Goal: Information Seeking & Learning: Learn about a topic

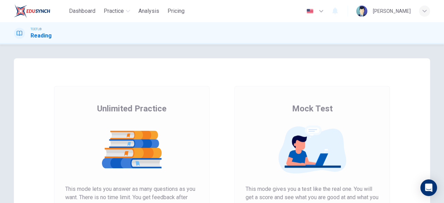
scroll to position [128, 0]
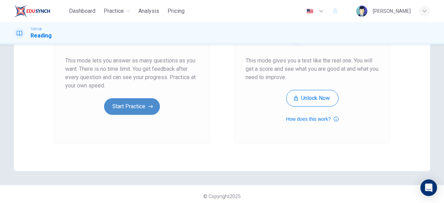
click at [137, 106] on button "Start Practice" at bounding box center [132, 106] width 56 height 17
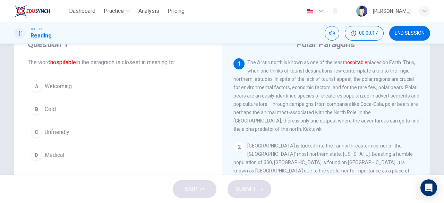
scroll to position [30, 0]
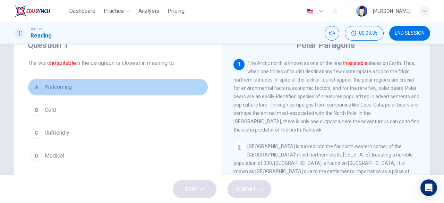
click at [58, 87] on span "Welcoming" at bounding box center [58, 87] width 27 height 8
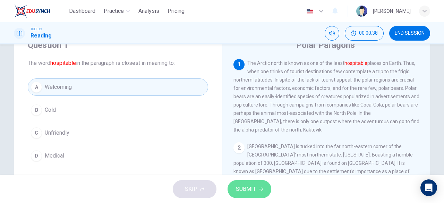
click at [244, 189] on span "SUBMIT" at bounding box center [246, 189] width 20 height 10
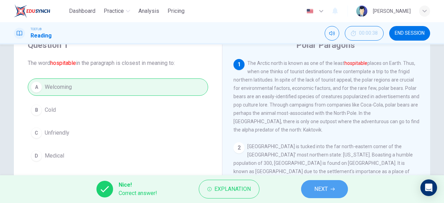
click at [323, 187] on span "NEXT" at bounding box center [321, 189] width 14 height 10
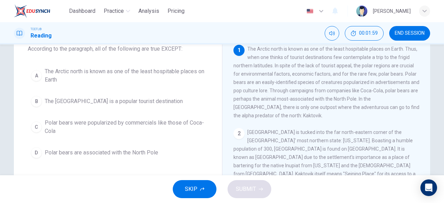
scroll to position [41, 0]
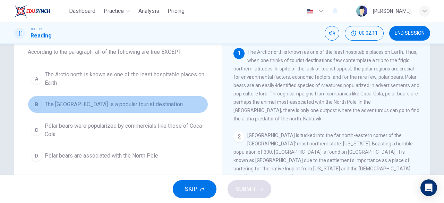
click at [141, 99] on button "B The [GEOGRAPHIC_DATA] is a popular tourist destination" at bounding box center [118, 104] width 180 height 17
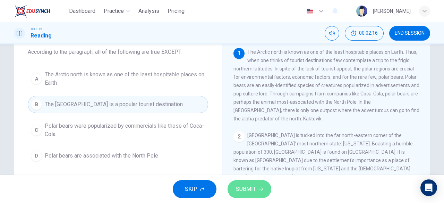
click at [249, 189] on span "SUBMIT" at bounding box center [246, 189] width 20 height 10
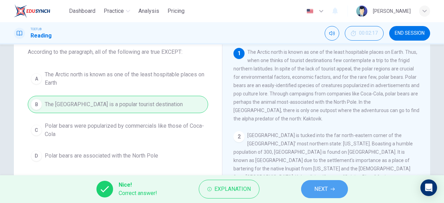
click at [321, 184] on span "NEXT" at bounding box center [321, 189] width 14 height 10
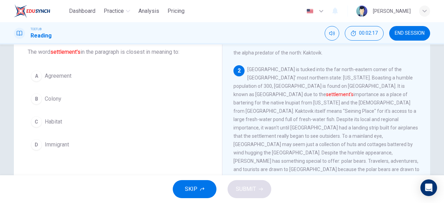
scroll to position [67, 0]
click at [258, 105] on span "[GEOGRAPHIC_DATA] is tucked into the far north-eastern corner of the [GEOGRAPHI…" at bounding box center [326, 127] width 186 height 122
click at [65, 71] on button "A Agreement" at bounding box center [118, 75] width 180 height 17
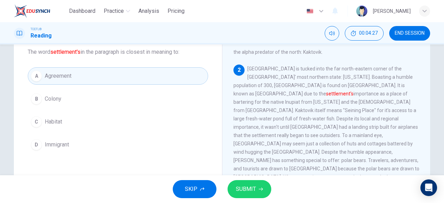
click at [246, 179] on div "SKIP SUBMIT" at bounding box center [222, 189] width 444 height 28
click at [243, 195] on button "SUBMIT" at bounding box center [249, 189] width 44 height 18
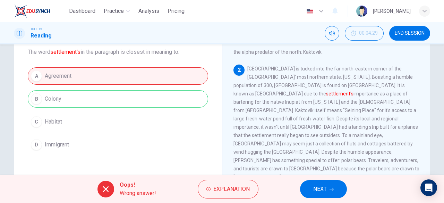
drag, startPoint x: 51, startPoint y: 52, endPoint x: 105, endPoint y: 52, distance: 54.4
click at [105, 52] on span "The word settlement's in the paragraph is closest in meaning to:" at bounding box center [118, 52] width 180 height 8
click at [321, 188] on span "NEXT" at bounding box center [320, 189] width 14 height 10
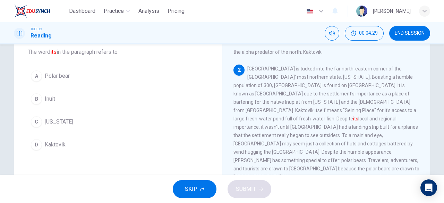
scroll to position [85, 0]
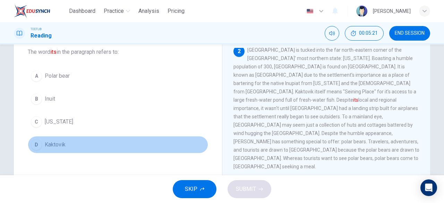
click at [48, 141] on span "Kaktovik" at bounding box center [55, 144] width 21 height 8
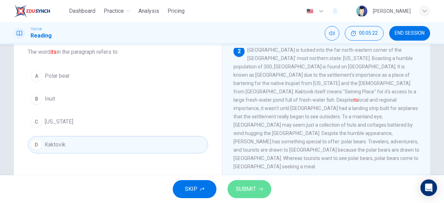
click at [251, 189] on span "SUBMIT" at bounding box center [246, 189] width 20 height 10
click at [238, 185] on span "SUBMIT" at bounding box center [246, 189] width 20 height 10
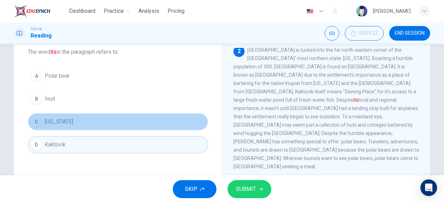
click at [52, 118] on span "Alaska" at bounding box center [59, 122] width 28 height 8
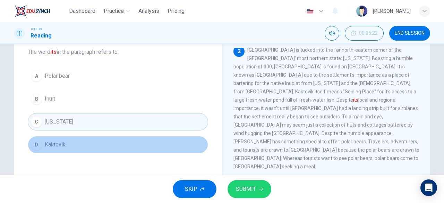
click at [35, 141] on div "D" at bounding box center [36, 144] width 11 height 11
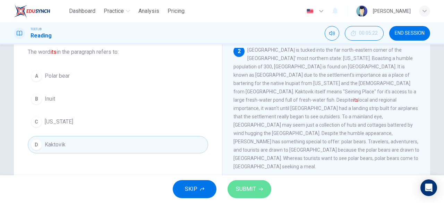
click at [245, 187] on span "SUBMIT" at bounding box center [246, 189] width 20 height 10
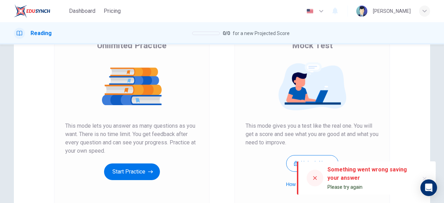
scroll to position [66, 0]
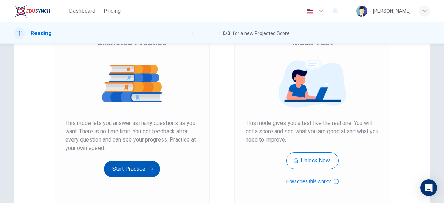
click at [135, 175] on button "Start Practice" at bounding box center [132, 169] width 56 height 17
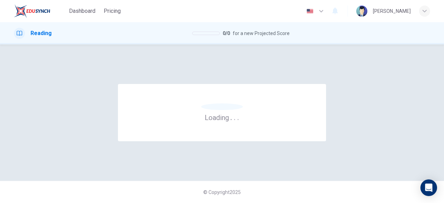
scroll to position [0, 0]
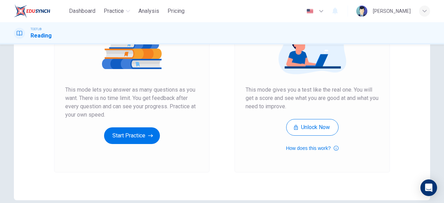
scroll to position [100, 0]
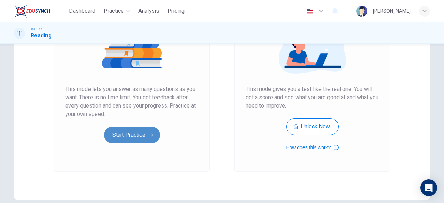
click at [123, 138] on button "Start Practice" at bounding box center [132, 135] width 56 height 17
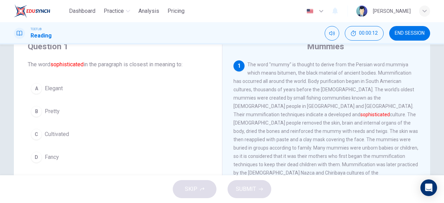
scroll to position [29, 0]
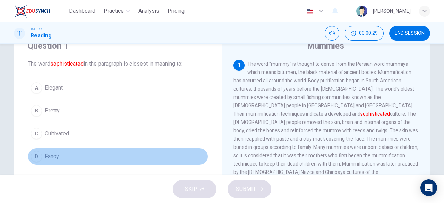
click at [38, 160] on button "D Fancy" at bounding box center [118, 156] width 180 height 17
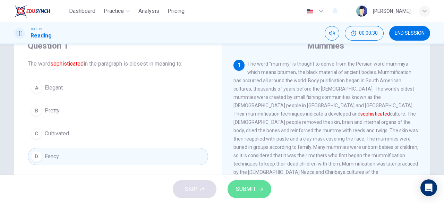
click at [247, 195] on button "SUBMIT" at bounding box center [249, 189] width 44 height 18
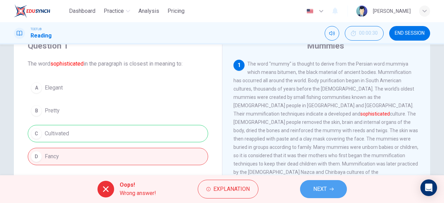
click at [319, 186] on span "NEXT" at bounding box center [320, 189] width 14 height 10
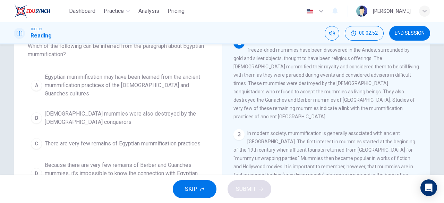
scroll to position [46, 0]
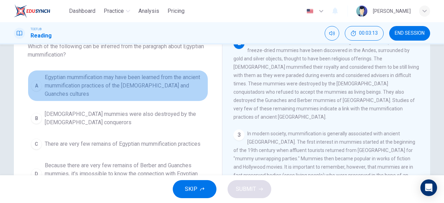
click at [124, 84] on span "Egyptian mummification may have been learned from the ancient mummification pra…" at bounding box center [125, 85] width 160 height 25
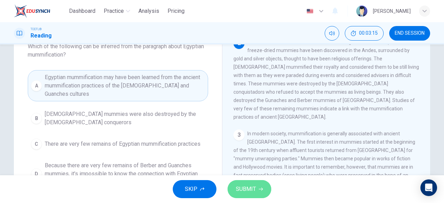
click at [238, 185] on span "SUBMIT" at bounding box center [246, 189] width 20 height 10
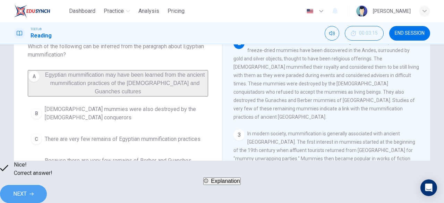
click at [27, 193] on span "NEXT" at bounding box center [20, 194] width 14 height 10
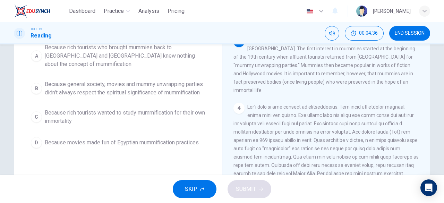
scroll to position [80, 0]
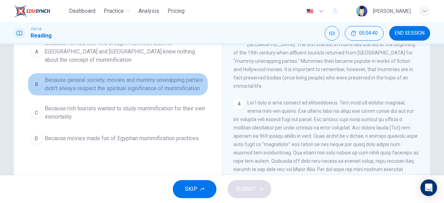
click at [145, 77] on span "Because general society, movies and mummy unwrapping parties didn't always resp…" at bounding box center [125, 84] width 160 height 17
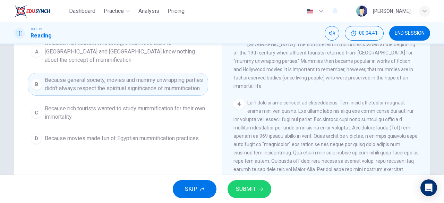
click at [246, 190] on span "SUBMIT" at bounding box center [246, 189] width 20 height 10
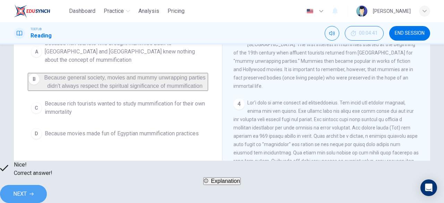
click at [47, 185] on button "NEXT" at bounding box center [23, 194] width 47 height 18
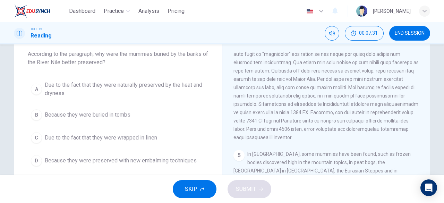
scroll to position [333, 0]
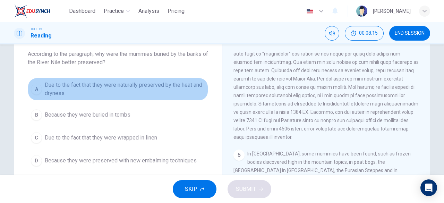
click at [148, 90] on span "Due to the fact that they were naturally preserved by the heat and dryness" at bounding box center [125, 89] width 160 height 17
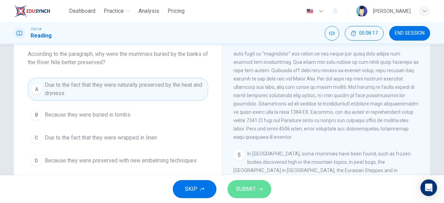
click at [248, 188] on span "SUBMIT" at bounding box center [246, 189] width 20 height 10
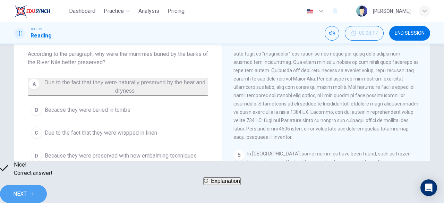
click at [47, 189] on button "NEXT" at bounding box center [23, 194] width 47 height 18
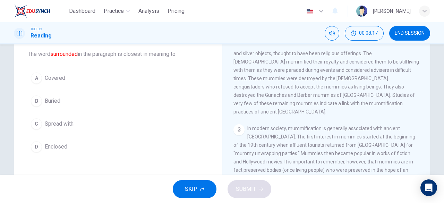
scroll to position [145, 0]
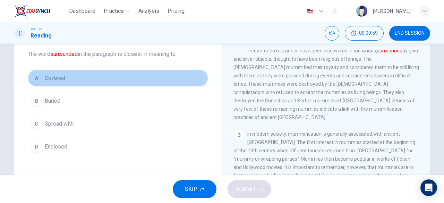
click at [57, 76] on span "Covered" at bounding box center [55, 78] width 20 height 8
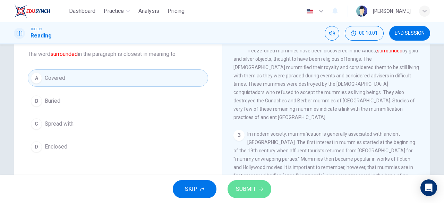
click at [251, 190] on span "SUBMIT" at bounding box center [246, 189] width 20 height 10
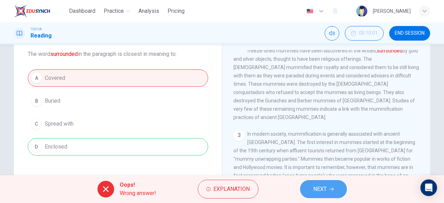
click at [329, 187] on icon "button" at bounding box center [331, 189] width 4 height 4
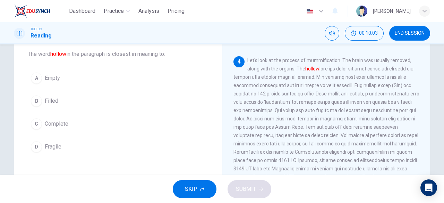
scroll to position [285, 0]
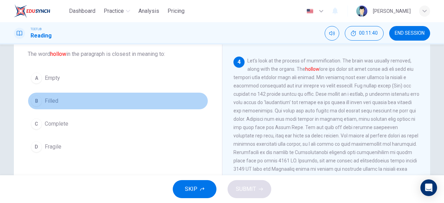
click at [37, 102] on div "B" at bounding box center [36, 100] width 11 height 11
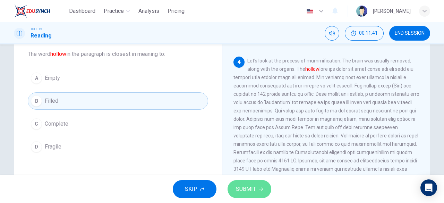
click at [252, 188] on span "SUBMIT" at bounding box center [246, 189] width 20 height 10
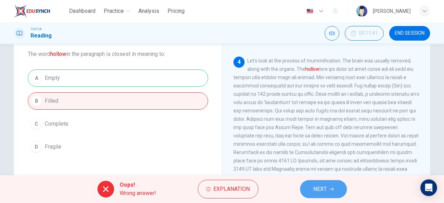
click at [325, 190] on span "NEXT" at bounding box center [320, 189] width 14 height 10
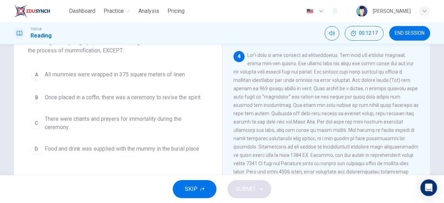
scroll to position [53, 0]
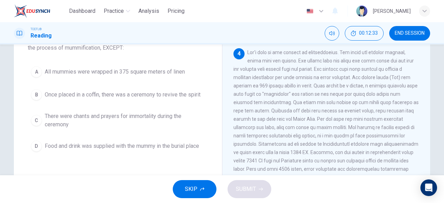
click at [67, 71] on span "All mummies were wrapped in 375 square meters of linen" at bounding box center [115, 72] width 140 height 8
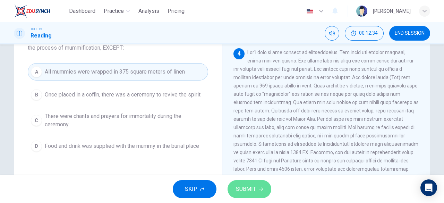
click at [244, 188] on span "SUBMIT" at bounding box center [246, 189] width 20 height 10
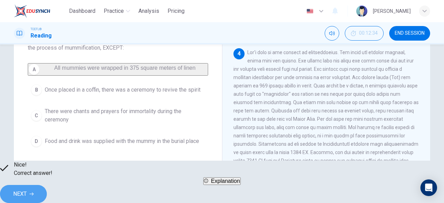
click at [47, 185] on button "NEXT" at bounding box center [23, 194] width 47 height 18
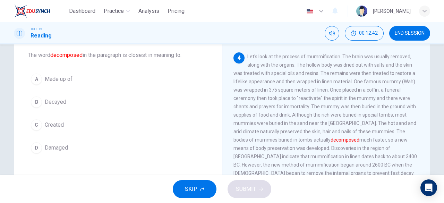
scroll to position [37, 0]
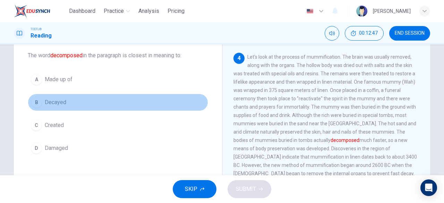
click at [32, 102] on div "B" at bounding box center [36, 102] width 11 height 11
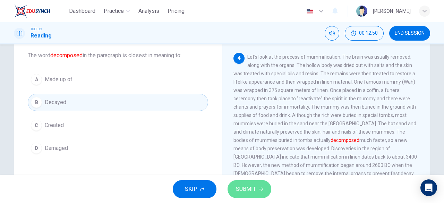
click at [233, 185] on button "SUBMIT" at bounding box center [249, 189] width 44 height 18
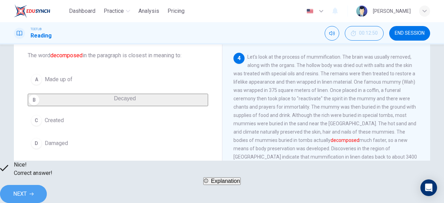
click at [27, 189] on span "NEXT" at bounding box center [20, 194] width 14 height 10
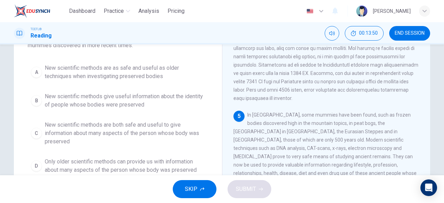
scroll to position [55, 0]
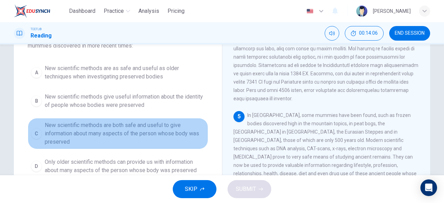
click at [129, 134] on span "New scientific methods are both safe and useful to give information about many …" at bounding box center [125, 133] width 160 height 25
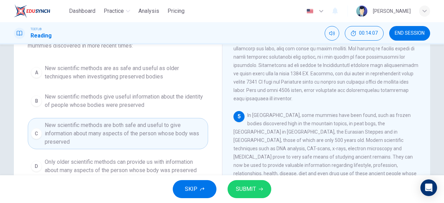
click at [258, 194] on button "SUBMIT" at bounding box center [249, 189] width 44 height 18
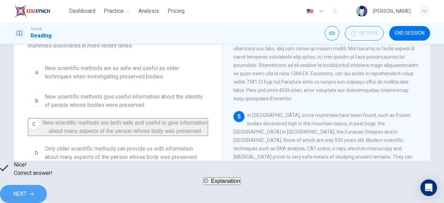
click at [27, 189] on span "NEXT" at bounding box center [20, 194] width 14 height 10
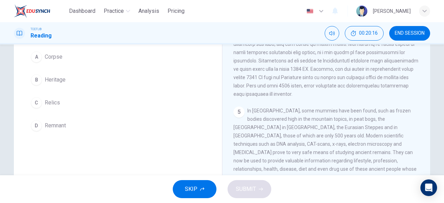
scroll to position [60, 0]
click at [45, 123] on span "Remnant" at bounding box center [55, 126] width 21 height 8
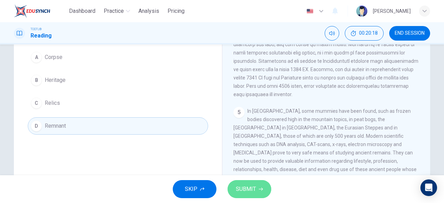
click at [250, 183] on button "SUBMIT" at bounding box center [249, 189] width 44 height 18
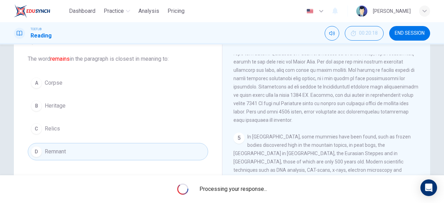
scroll to position [33, 0]
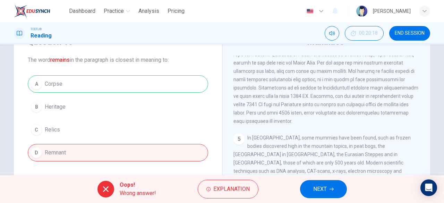
click at [315, 193] on span "NEXT" at bounding box center [320, 189] width 14 height 10
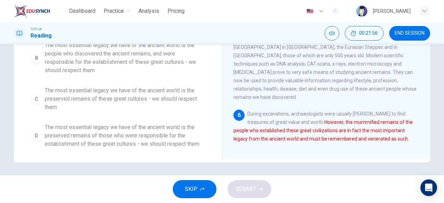
scroll to position [140, 0]
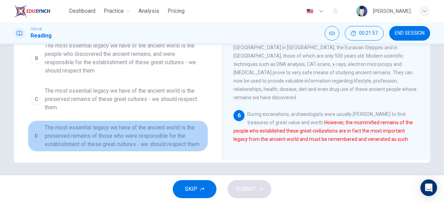
click at [130, 136] on span "The most essential legacy we have of the ancient world is the preserved remains…" at bounding box center [125, 135] width 160 height 25
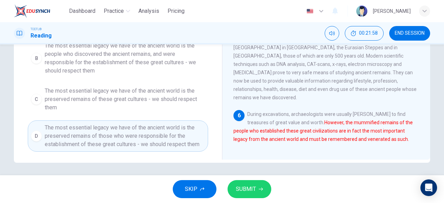
click at [244, 185] on span "SUBMIT" at bounding box center [246, 189] width 20 height 10
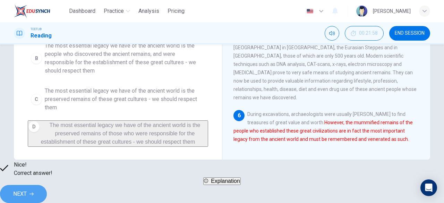
click at [27, 191] on span "NEXT" at bounding box center [20, 194] width 14 height 10
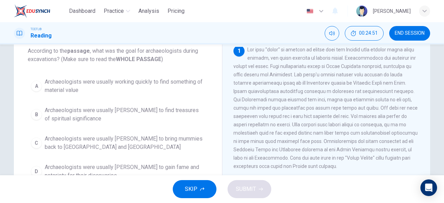
scroll to position [0, 0]
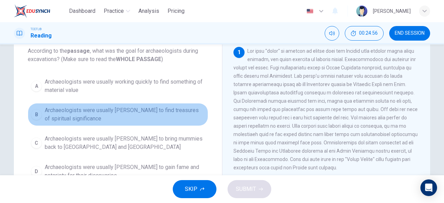
click at [71, 115] on span "Archaeologists were usually [PERSON_NAME] to find treasures of spiritual signif…" at bounding box center [125, 114] width 160 height 17
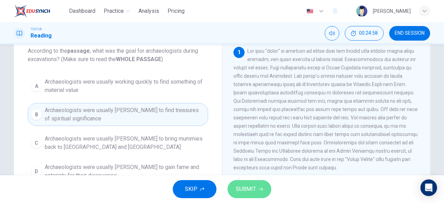
click at [245, 189] on span "SUBMIT" at bounding box center [246, 189] width 20 height 10
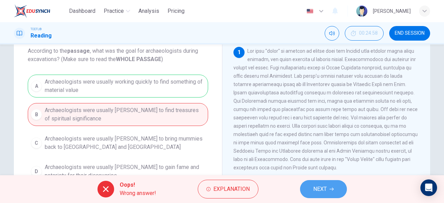
click at [325, 185] on span "NEXT" at bounding box center [320, 189] width 14 height 10
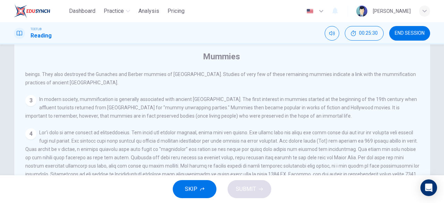
scroll to position [80, 0]
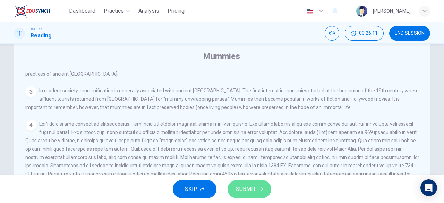
click at [247, 188] on span "SUBMIT" at bounding box center [246, 189] width 20 height 10
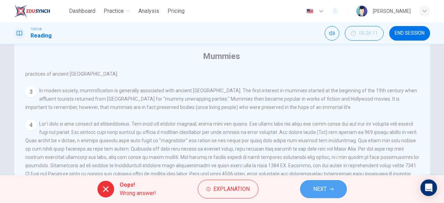
click at [333, 187] on icon "button" at bounding box center [331, 189] width 4 height 4
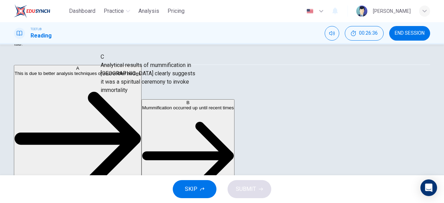
scroll to position [57, 0]
drag, startPoint x: 91, startPoint y: 103, endPoint x: 196, endPoint y: 77, distance: 107.5
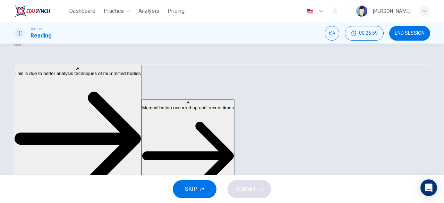
scroll to position [55, 0]
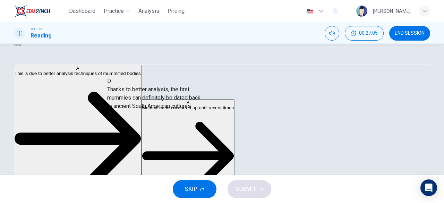
drag, startPoint x: 81, startPoint y: 104, endPoint x: 179, endPoint y: 101, distance: 97.8
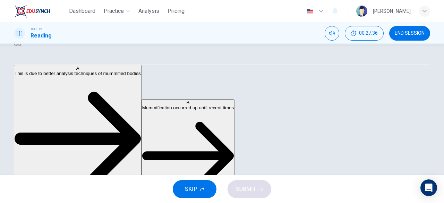
scroll to position [54, 0]
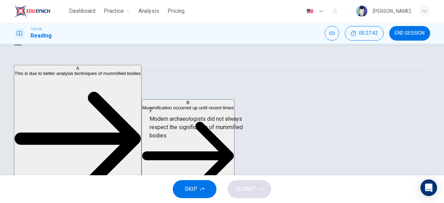
drag, startPoint x: 79, startPoint y: 148, endPoint x: 208, endPoint y: 124, distance: 130.8
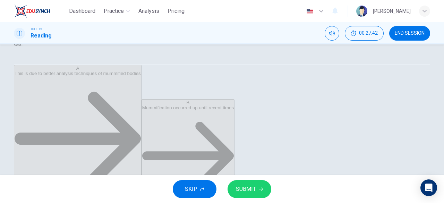
scroll to position [12, 0]
click at [260, 189] on icon "button" at bounding box center [261, 189] width 4 height 4
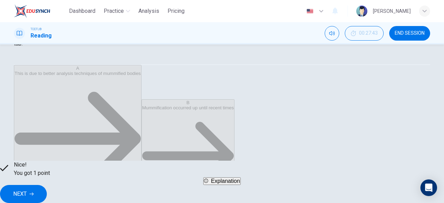
scroll to position [0, 0]
click at [27, 189] on span "NEXT" at bounding box center [20, 194] width 14 height 10
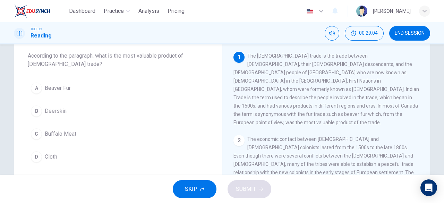
scroll to position [39, 0]
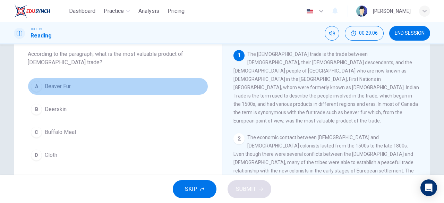
click at [49, 87] on span "Beaver Fur" at bounding box center [58, 86] width 26 height 8
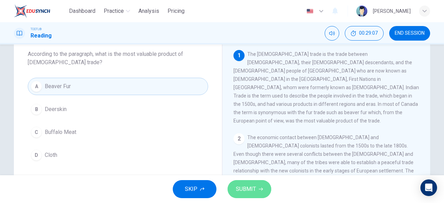
click at [248, 186] on span "SUBMIT" at bounding box center [246, 189] width 20 height 10
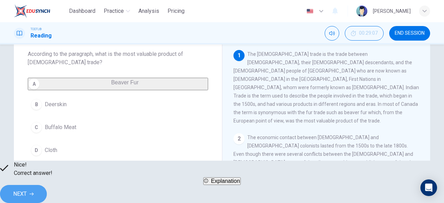
click at [27, 189] on span "NEXT" at bounding box center [20, 194] width 14 height 10
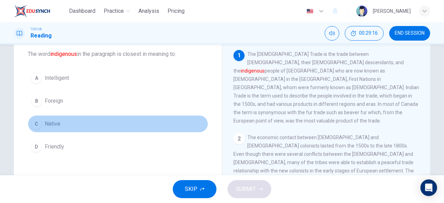
click at [51, 121] on span "Native" at bounding box center [53, 124] width 16 height 8
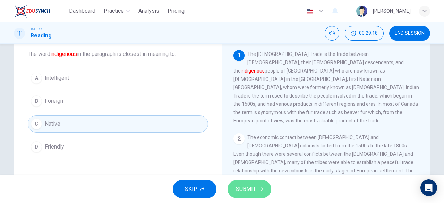
click at [251, 182] on button "SUBMIT" at bounding box center [249, 189] width 44 height 18
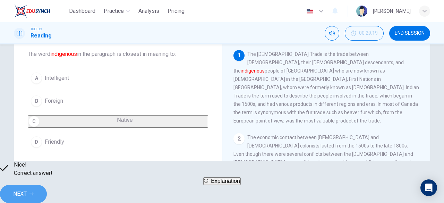
click at [47, 185] on button "NEXT" at bounding box center [23, 194] width 47 height 18
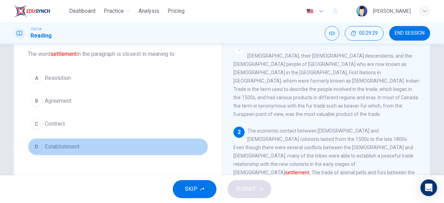
click at [57, 147] on span "Establishment" at bounding box center [62, 147] width 35 height 8
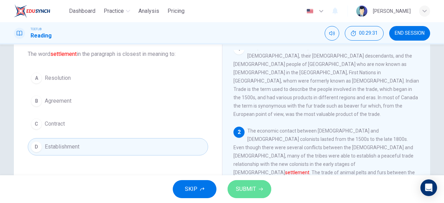
click at [248, 187] on span "SUBMIT" at bounding box center [246, 189] width 20 height 10
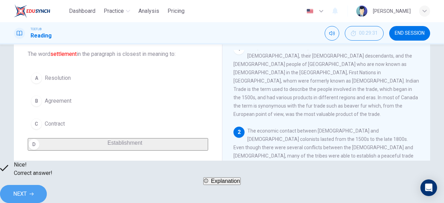
click at [47, 185] on button "NEXT" at bounding box center [23, 194] width 47 height 18
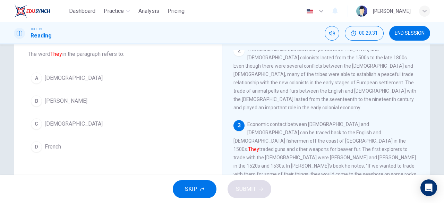
scroll to position [92, 0]
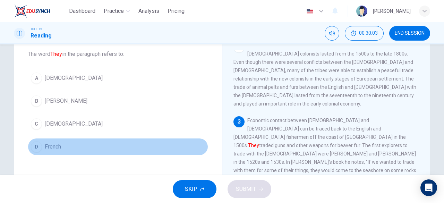
click at [42, 143] on button "D French" at bounding box center [118, 146] width 180 height 17
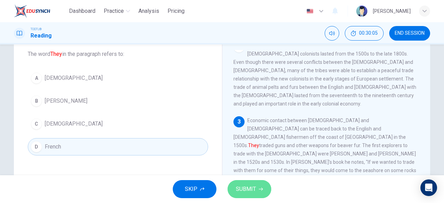
click at [247, 186] on span "SUBMIT" at bounding box center [246, 189] width 20 height 10
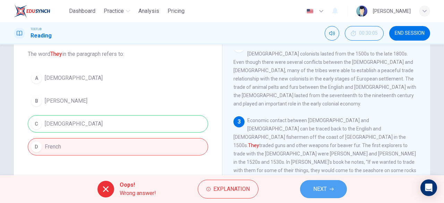
click at [324, 191] on span "NEXT" at bounding box center [320, 189] width 14 height 10
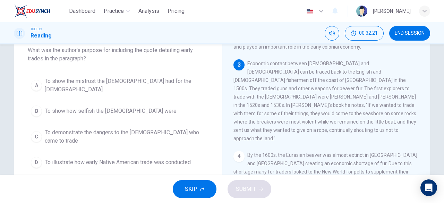
scroll to position [43, 0]
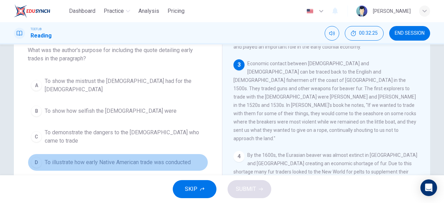
click at [172, 158] on span "To illustrate how early Native American trade was conducted" at bounding box center [118, 162] width 146 height 8
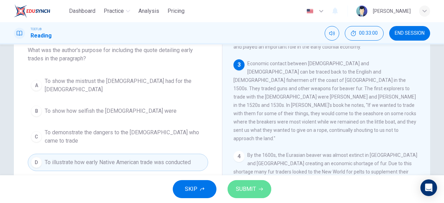
click at [249, 190] on span "SUBMIT" at bounding box center [246, 189] width 20 height 10
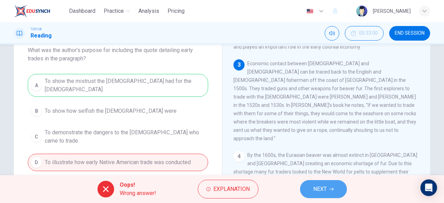
click at [308, 189] on button "NEXT" at bounding box center [323, 189] width 47 height 18
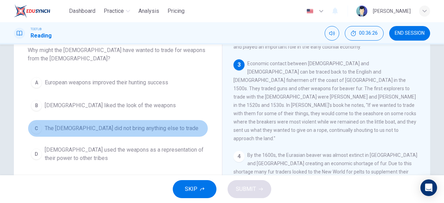
click at [93, 124] on span "The [DEMOGRAPHIC_DATA] did not bring anything else to trade" at bounding box center [122, 128] width 154 height 8
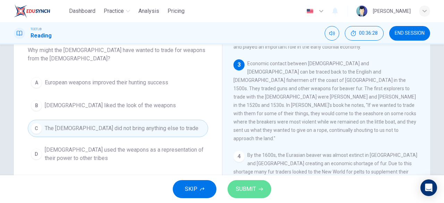
click at [247, 190] on span "SUBMIT" at bounding box center [246, 189] width 20 height 10
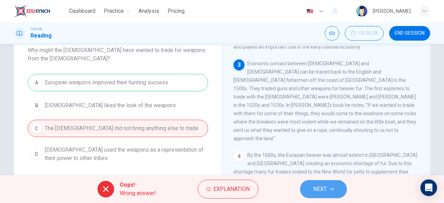
click at [331, 189] on icon "button" at bounding box center [331, 189] width 4 height 3
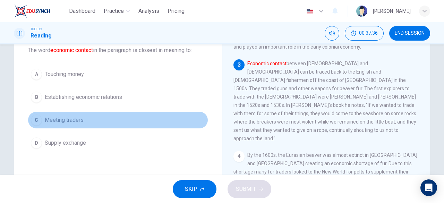
click at [58, 115] on button "C Meeting traders" at bounding box center [118, 119] width 180 height 17
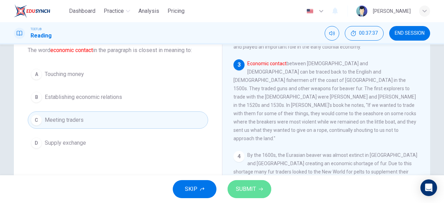
click at [256, 191] on button "SUBMIT" at bounding box center [249, 189] width 44 height 18
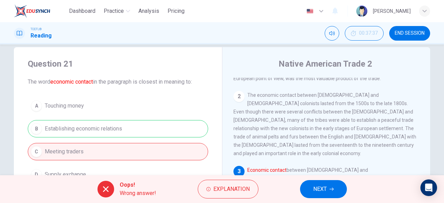
scroll to position [13, 0]
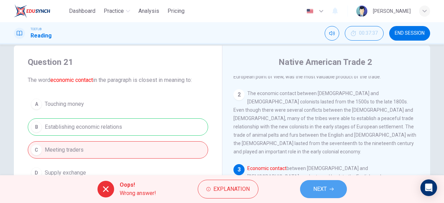
click at [316, 180] on button "NEXT" at bounding box center [323, 189] width 47 height 18
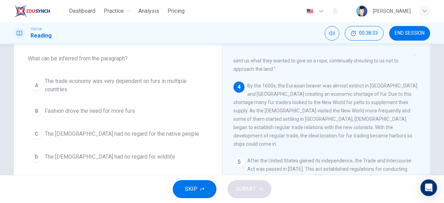
scroll to position [34, 0]
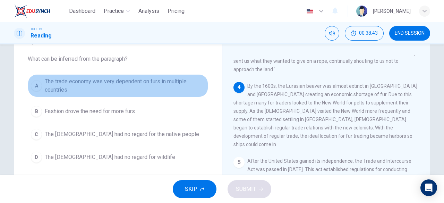
click at [46, 84] on span "The trade economy was very dependent on furs in multiple countries" at bounding box center [125, 85] width 160 height 17
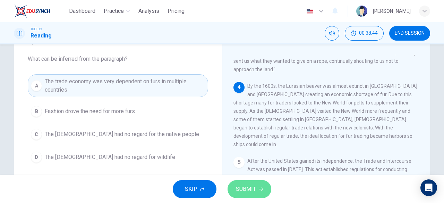
click at [252, 195] on button "SUBMIT" at bounding box center [249, 189] width 44 height 18
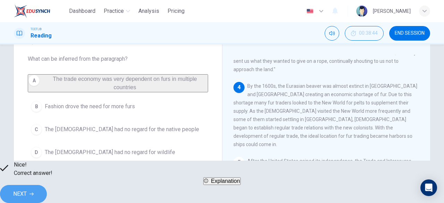
click at [27, 192] on span "NEXT" at bounding box center [20, 194] width 14 height 10
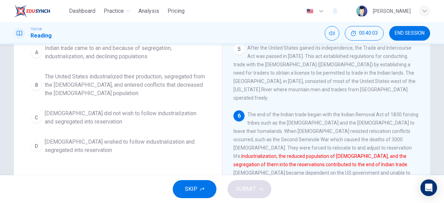
scroll to position [111, 0]
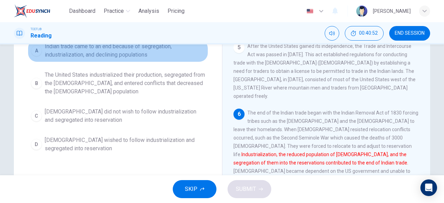
click at [118, 57] on span "Indian trade came to an end because of segregation, industrialization, and decl…" at bounding box center [125, 50] width 160 height 17
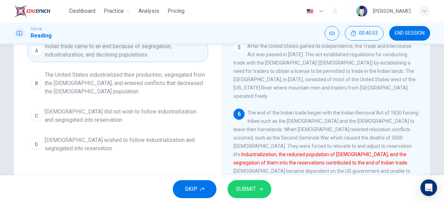
click at [252, 201] on div "SKIP SUBMIT" at bounding box center [222, 189] width 444 height 28
click at [251, 197] on button "SUBMIT" at bounding box center [249, 189] width 44 height 18
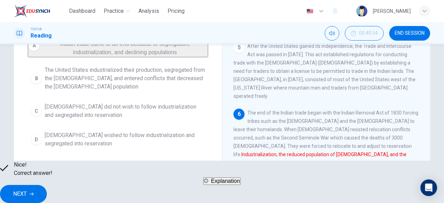
click at [27, 190] on span "NEXT" at bounding box center [20, 194] width 14 height 10
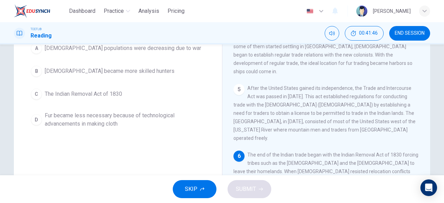
scroll to position [66, 0]
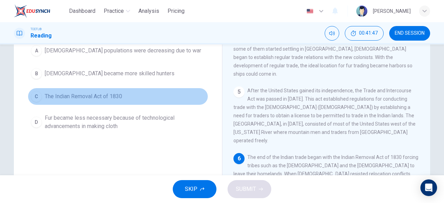
click at [102, 93] on span "The Indian Removal Act of 1830" at bounding box center [83, 96] width 77 height 8
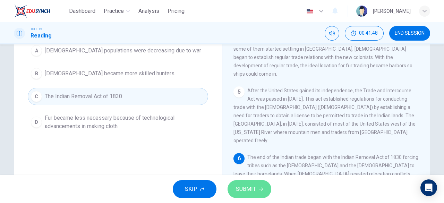
click at [248, 190] on span "SUBMIT" at bounding box center [246, 189] width 20 height 10
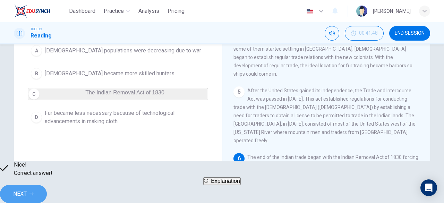
click at [47, 196] on button "NEXT" at bounding box center [23, 194] width 47 height 18
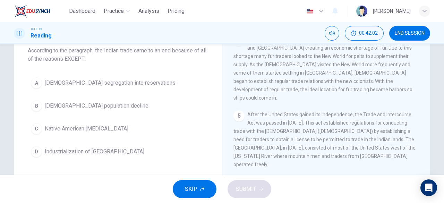
scroll to position [43, 0]
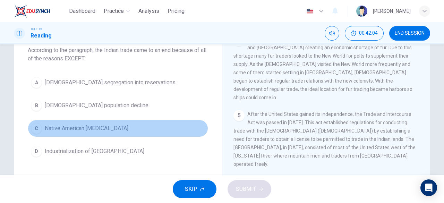
click at [86, 124] on span "Native American [MEDICAL_DATA]" at bounding box center [87, 128] width 84 height 8
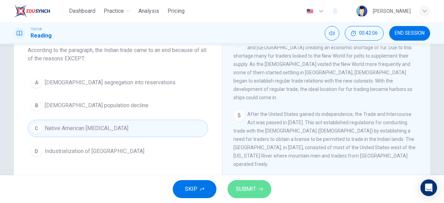
click at [259, 192] on button "SUBMIT" at bounding box center [249, 189] width 44 height 18
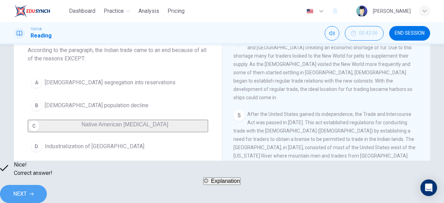
click at [47, 195] on button "NEXT" at bounding box center [23, 194] width 47 height 18
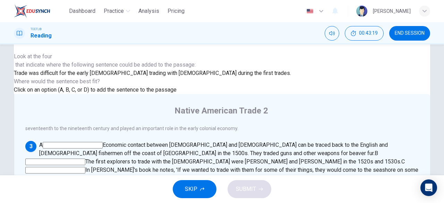
scroll to position [138, 0]
click at [103, 142] on input at bounding box center [73, 145] width 60 height 7
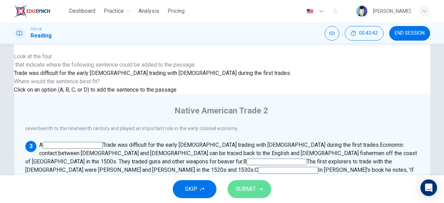
click at [252, 195] on button "SUBMIT" at bounding box center [249, 189] width 44 height 18
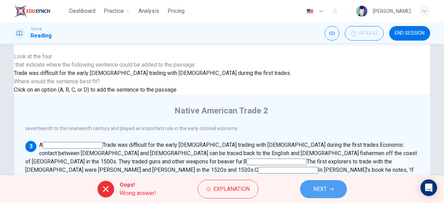
click at [332, 188] on icon "button" at bounding box center [331, 189] width 4 height 4
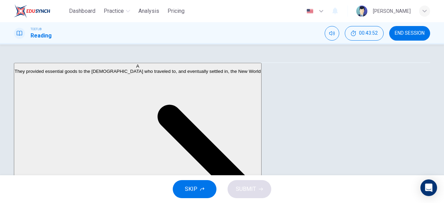
scroll to position [122, 0]
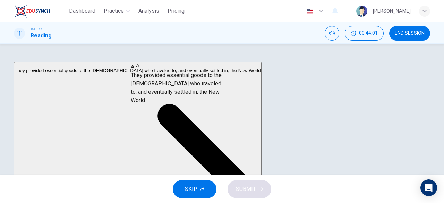
drag, startPoint x: 85, startPoint y: 84, endPoint x: 200, endPoint y: 91, distance: 116.1
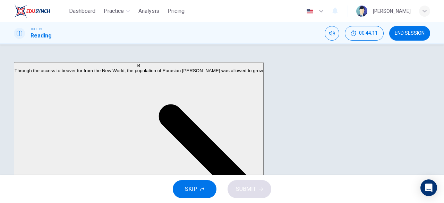
scroll to position [25, 0]
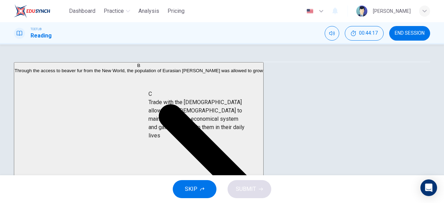
drag, startPoint x: 80, startPoint y: 105, endPoint x: 212, endPoint y: 116, distance: 132.6
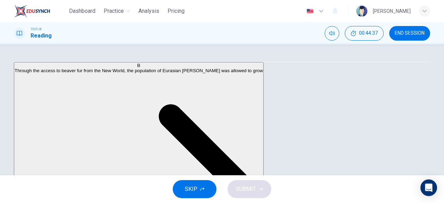
scroll to position [116, 0]
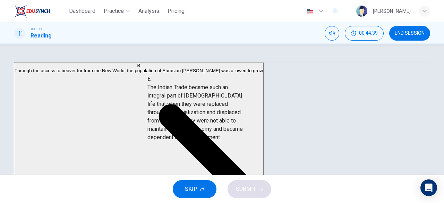
drag, startPoint x: 87, startPoint y: 98, endPoint x: 210, endPoint y: 117, distance: 124.2
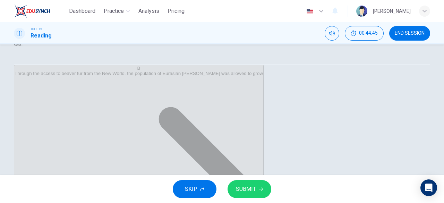
scroll to position [119, 0]
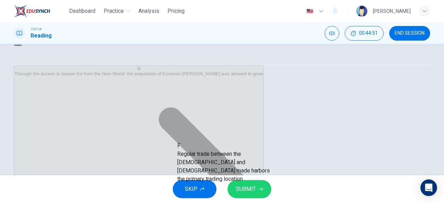
drag, startPoint x: 74, startPoint y: 136, endPoint x: 229, endPoint y: 157, distance: 156.4
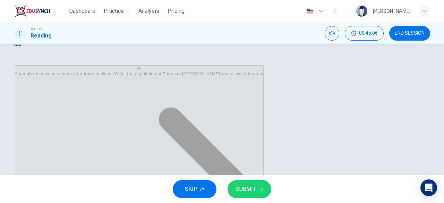
scroll to position [4, 0]
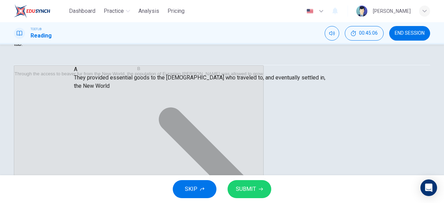
drag, startPoint x: 213, startPoint y: 76, endPoint x: 102, endPoint y: 80, distance: 111.1
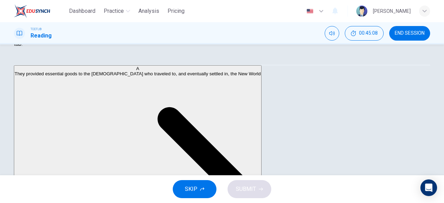
scroll to position [104, 0]
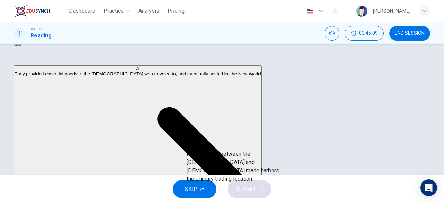
drag, startPoint x: 69, startPoint y: 142, endPoint x: 233, endPoint y: 162, distance: 165.6
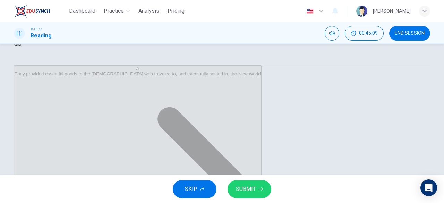
scroll to position [54, 0]
click at [250, 192] on span "SUBMIT" at bounding box center [246, 189] width 20 height 10
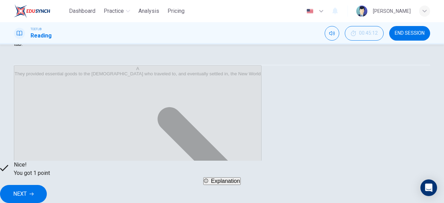
scroll to position [0, 0]
click at [27, 189] on span "NEXT" at bounding box center [20, 194] width 14 height 10
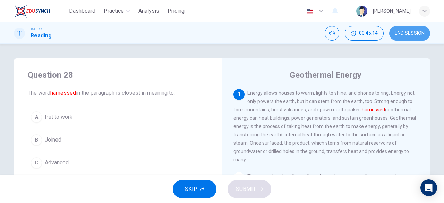
click at [412, 35] on span "END SESSION" at bounding box center [410, 34] width 30 height 6
